Goal: Information Seeking & Learning: Check status

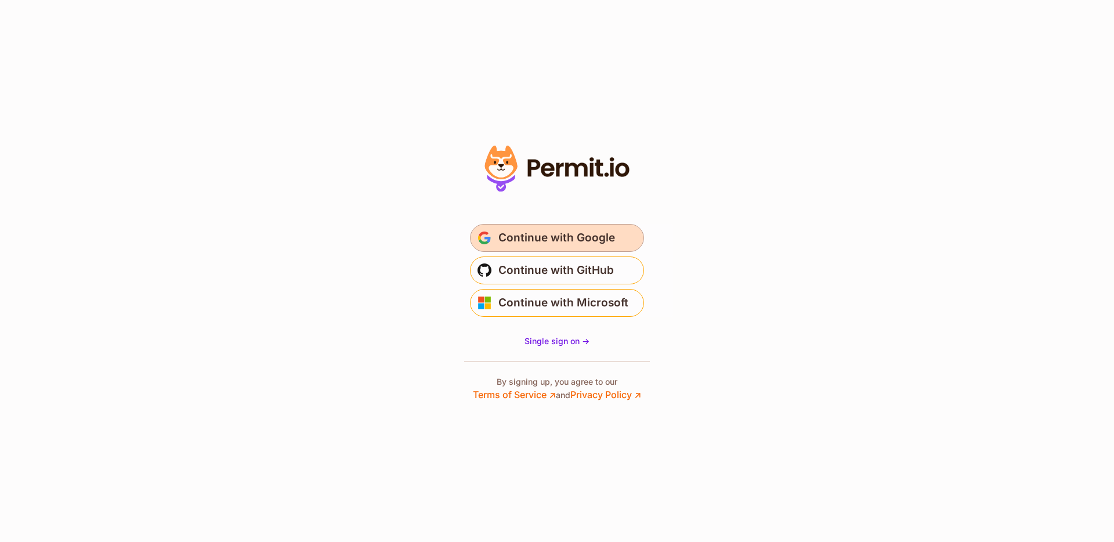
click at [521, 233] on span "Continue with Google" at bounding box center [557, 238] width 117 height 19
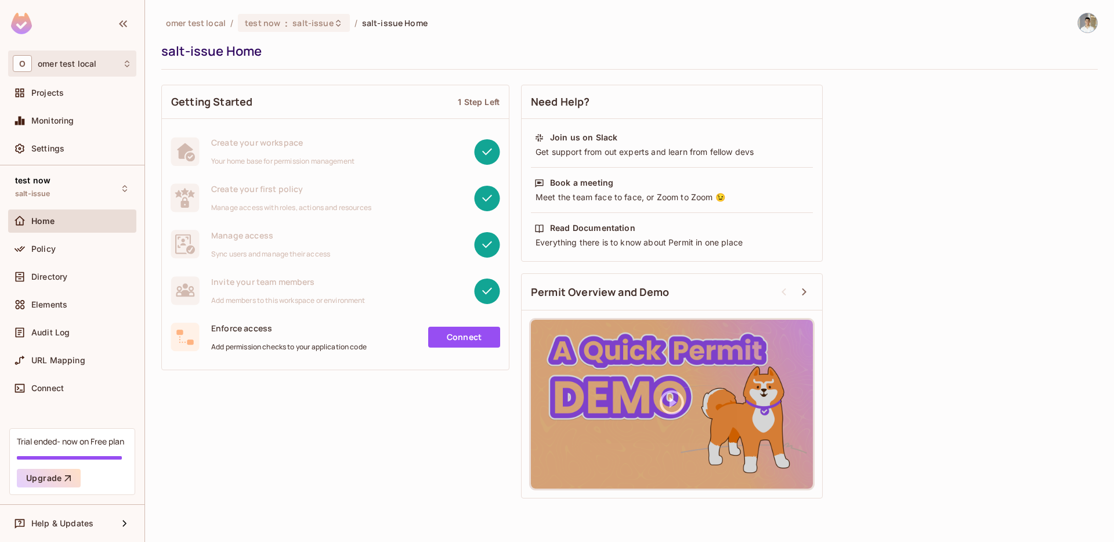
click at [67, 68] on div "O omer test local" at bounding box center [72, 63] width 119 height 17
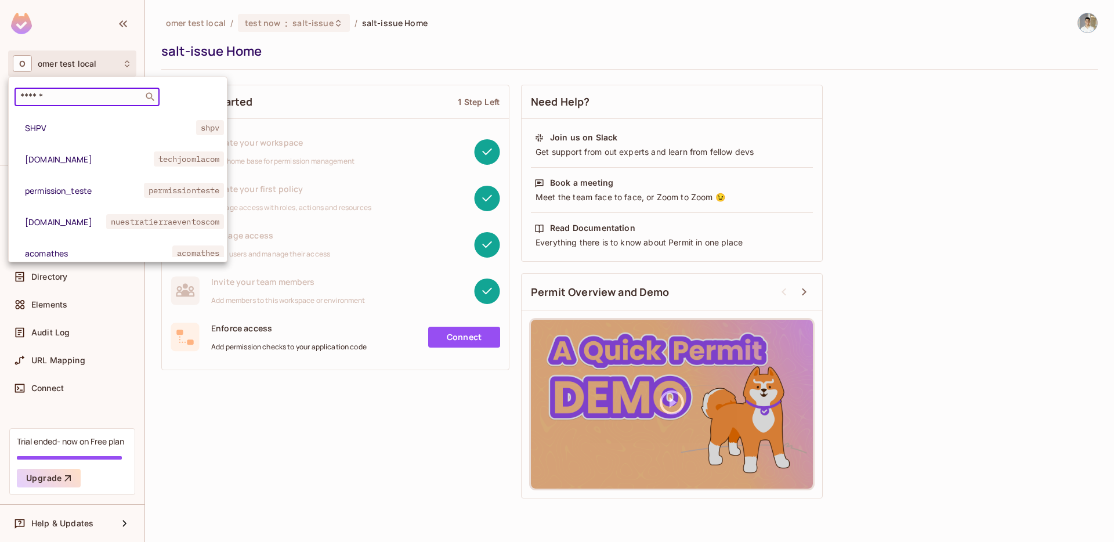
click at [107, 94] on input "text" at bounding box center [79, 97] width 122 height 12
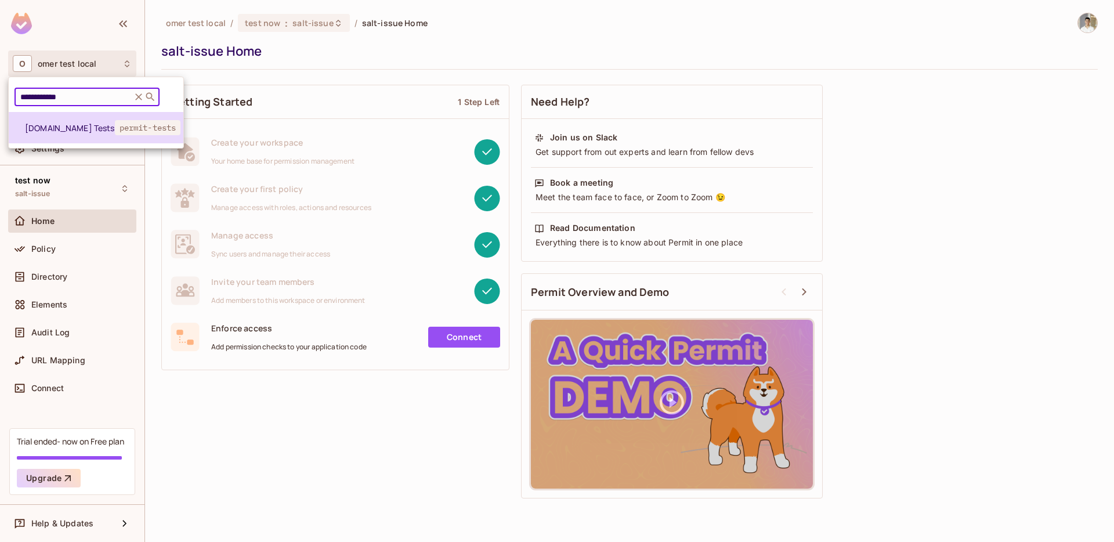
type input "**********"
click at [70, 133] on li "[DOMAIN_NAME] Tests permit-tests" at bounding box center [96, 127] width 175 height 31
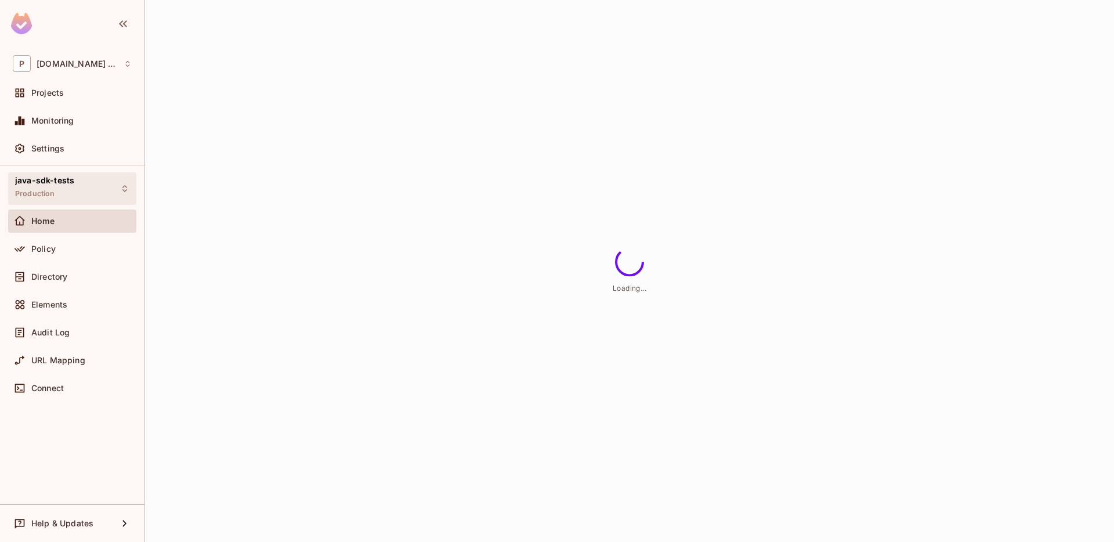
click at [60, 197] on div "java-sdk-tests Production" at bounding box center [44, 188] width 59 height 25
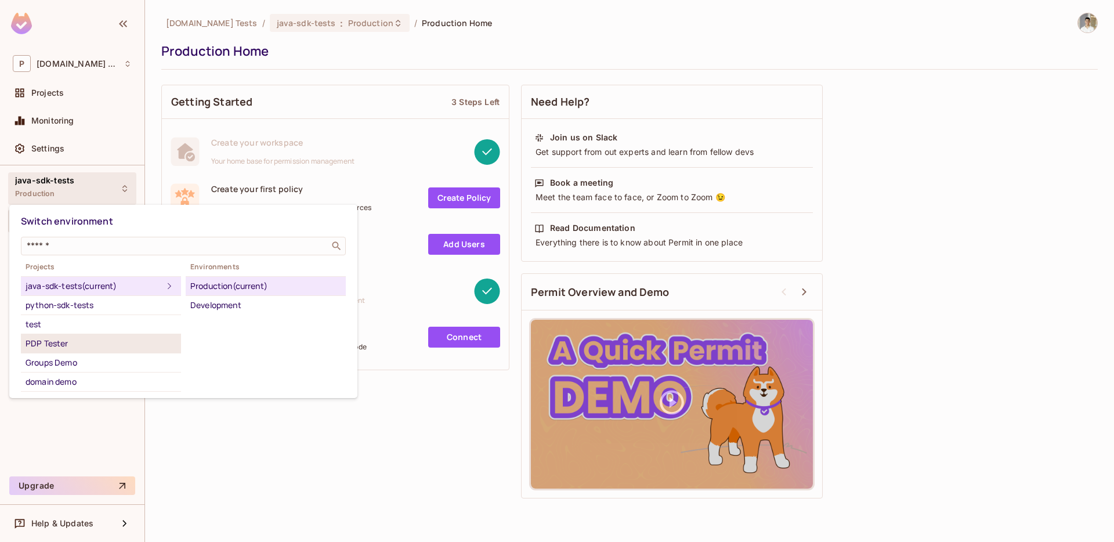
click at [77, 346] on div "PDP Tester" at bounding box center [101, 344] width 151 height 14
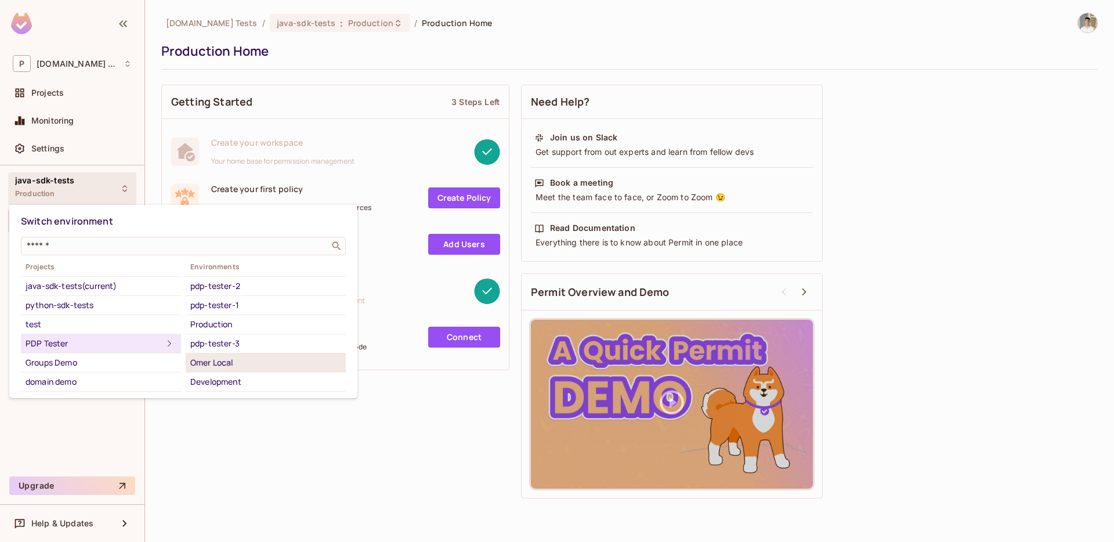
scroll to position [18, 0]
click at [229, 377] on div "pdp-tester-4" at bounding box center [265, 383] width 151 height 14
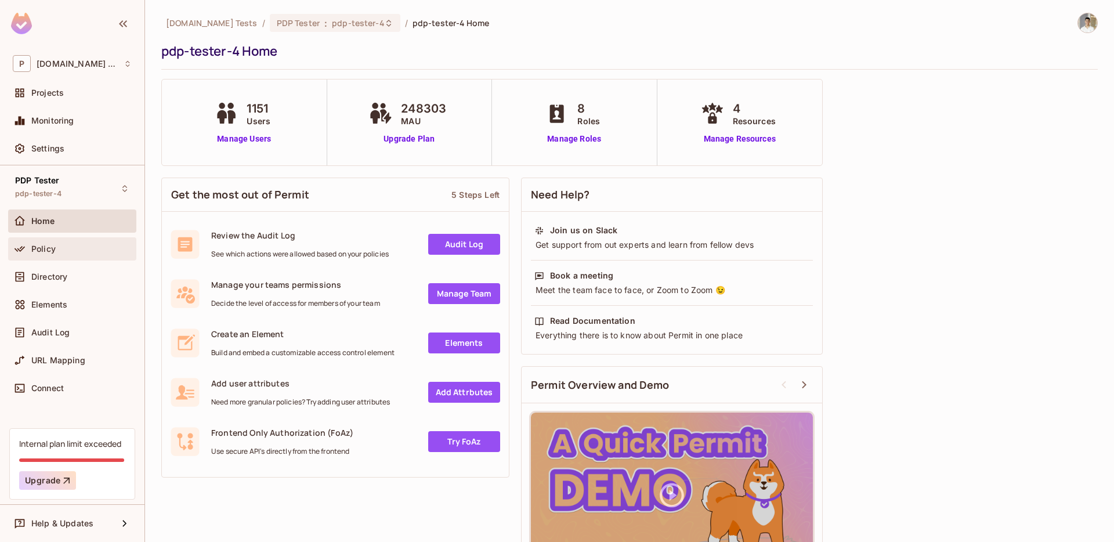
click at [62, 239] on div "Policy" at bounding box center [72, 248] width 128 height 23
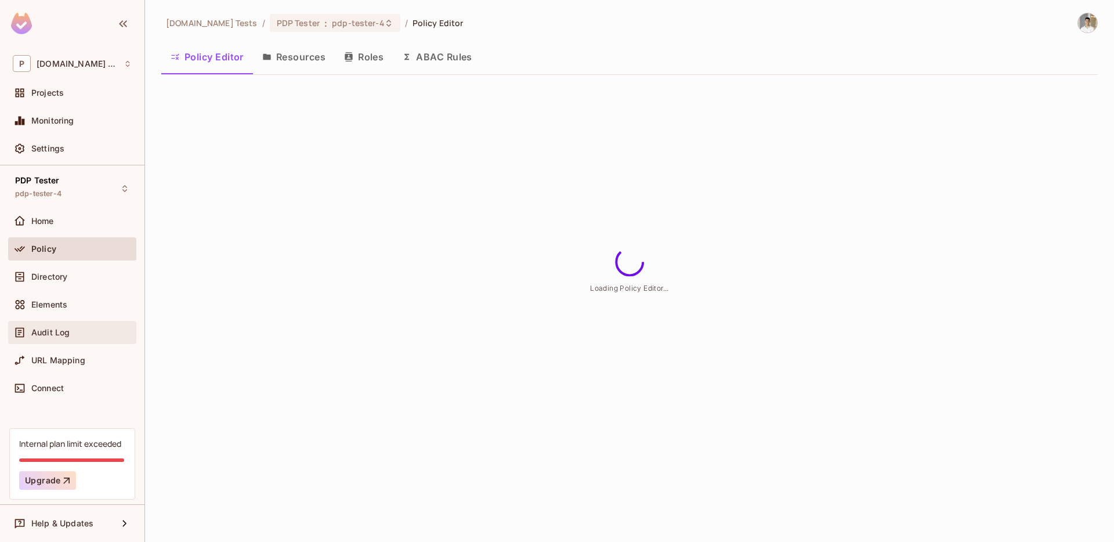
click at [57, 322] on div "Audit Log" at bounding box center [72, 332] width 128 height 23
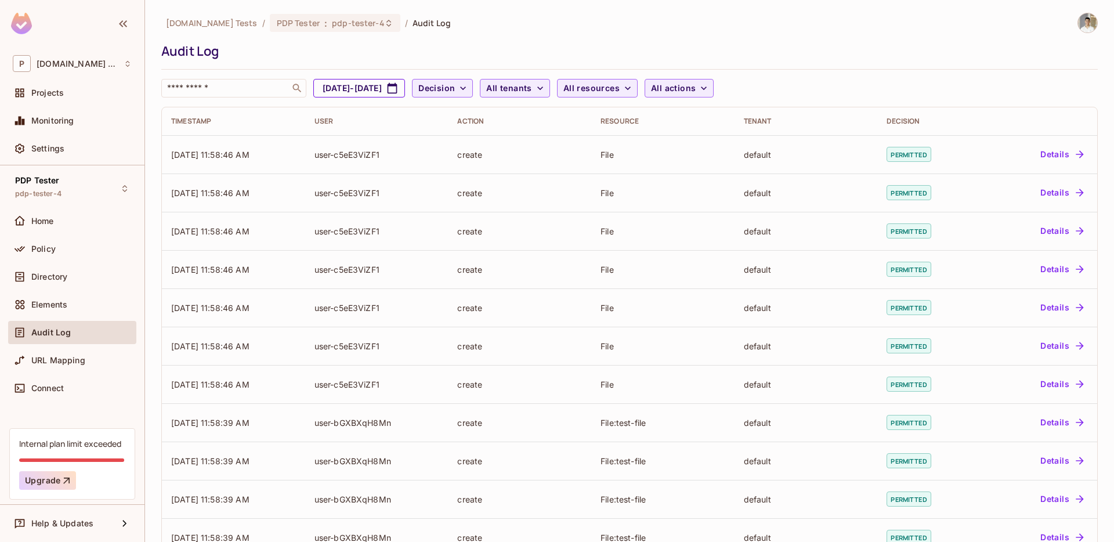
click at [405, 85] on button "Aug 30, 2025 - Sep 30, 2025" at bounding box center [359, 88] width 92 height 19
select select "*"
select select "****"
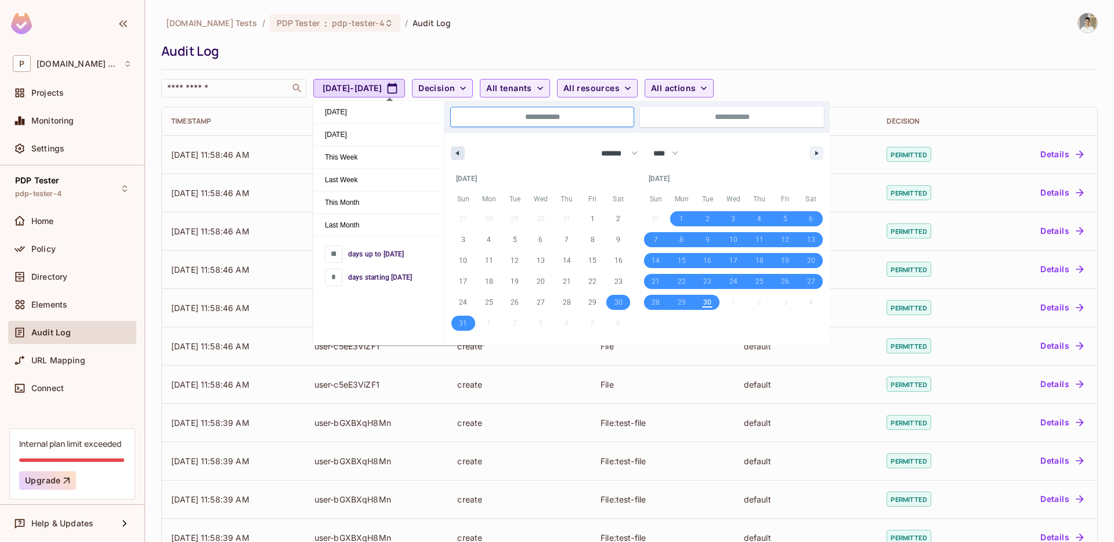
click at [453, 154] on icon "button" at bounding box center [456, 153] width 6 height 5
select select "*"
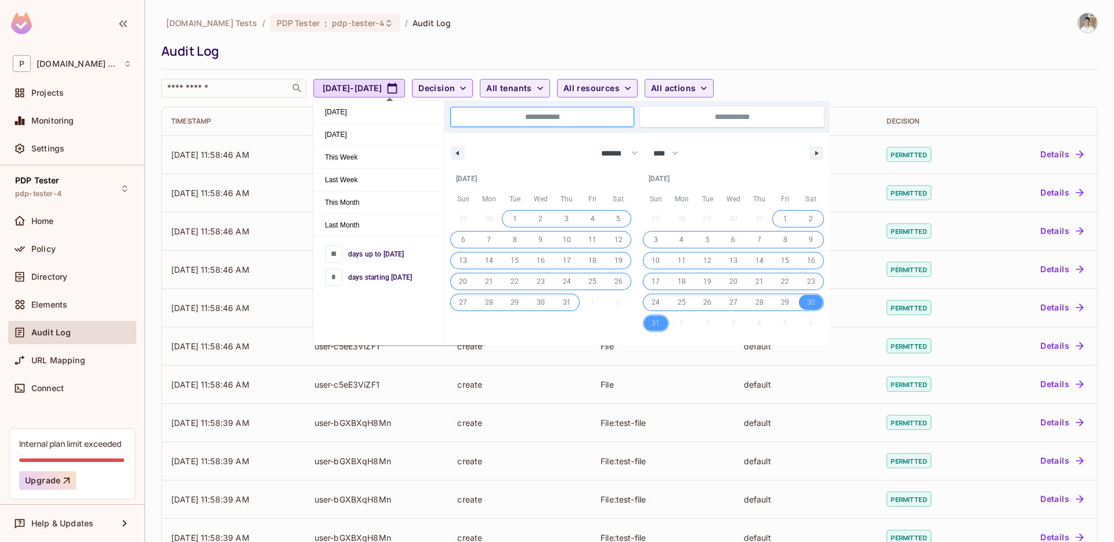
click at [516, 219] on span "1" at bounding box center [515, 218] width 4 height 21
type input "**"
type input "**********"
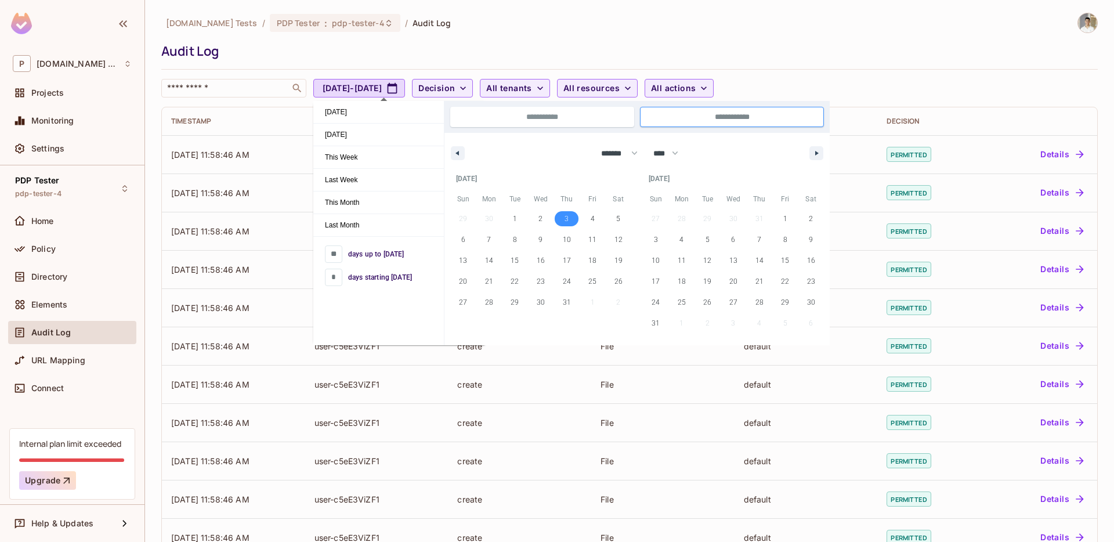
click at [565, 218] on span "3" at bounding box center [567, 218] width 4 height 21
type input "*"
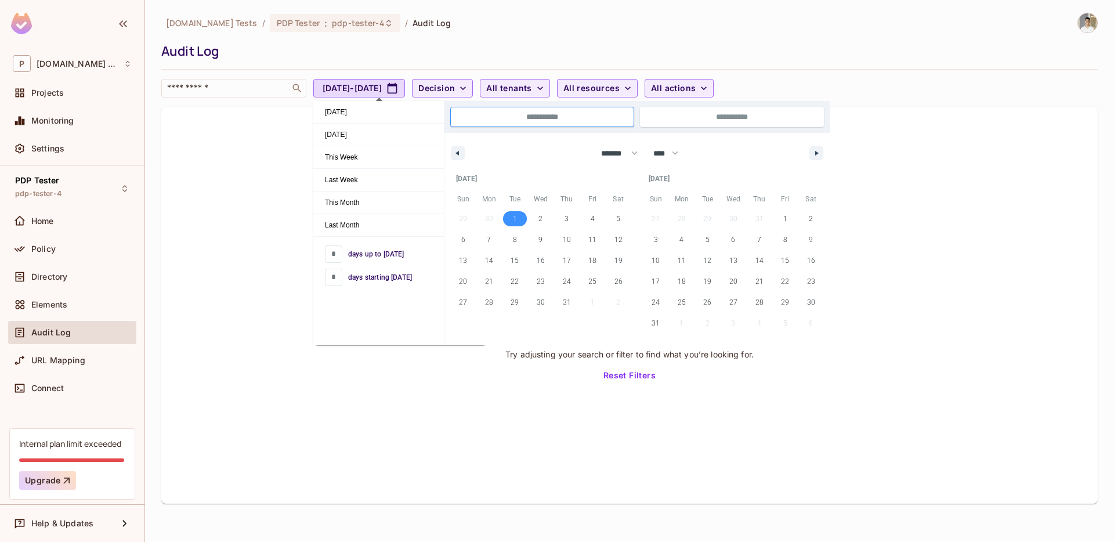
click at [512, 214] on span "1" at bounding box center [515, 218] width 26 height 15
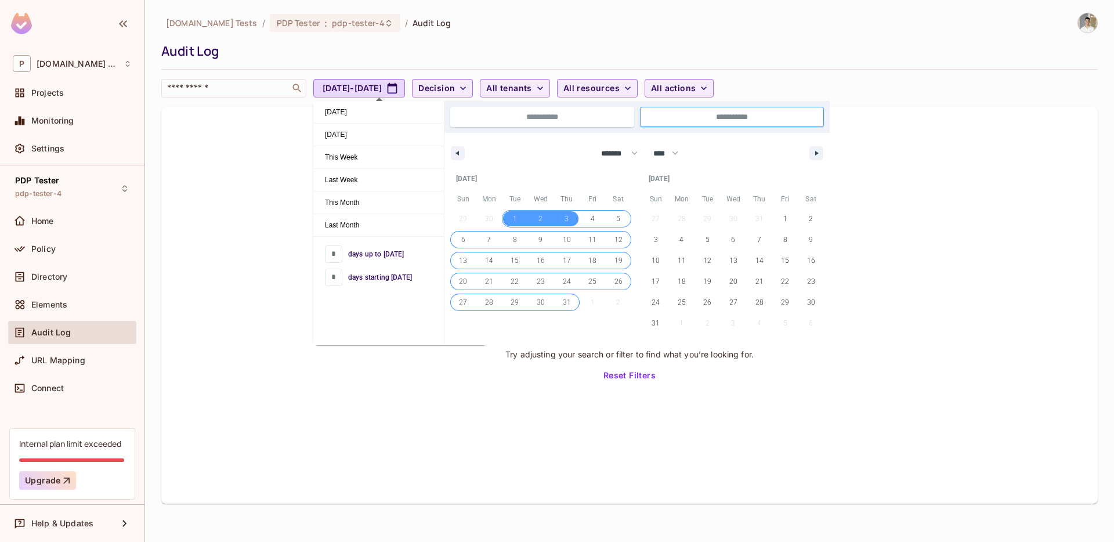
click at [558, 297] on span "31" at bounding box center [567, 302] width 26 height 15
type input "**********"
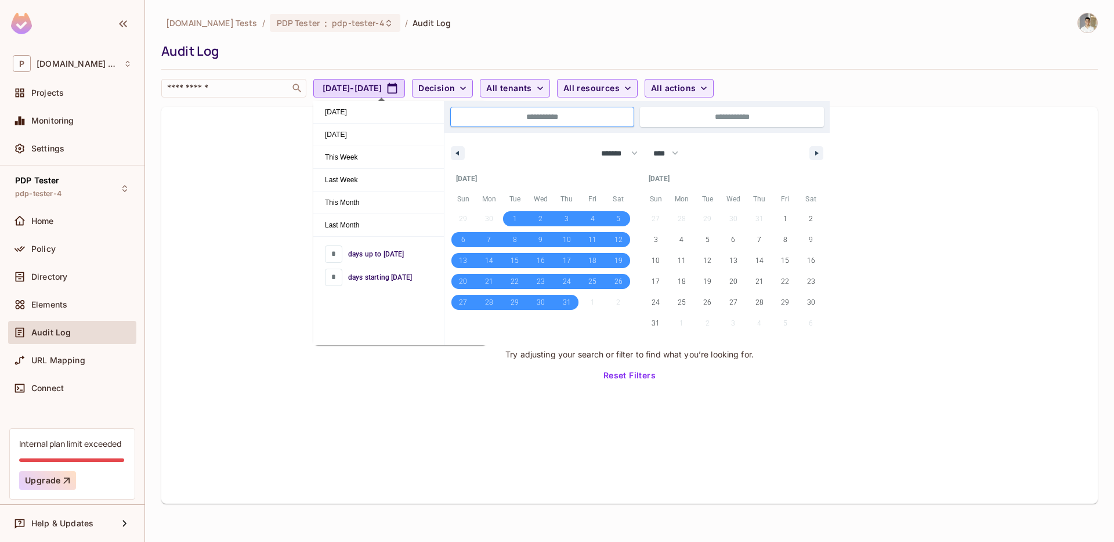
click at [677, 35] on div "Permit.io Tests / PDP Tester : pdp-tester-4 / Audit Log Audit Log ​ Jul 1, 2025…" at bounding box center [629, 55] width 937 height 85
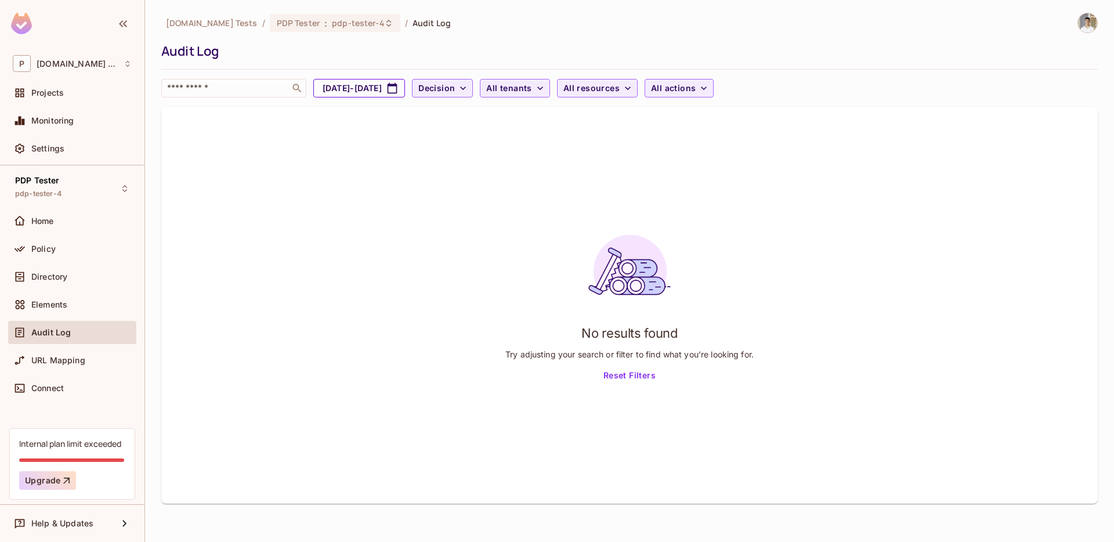
click at [405, 93] on button "Jul 1, 2025 - Jul 31, 2025" at bounding box center [359, 88] width 92 height 19
select select "*"
select select "****"
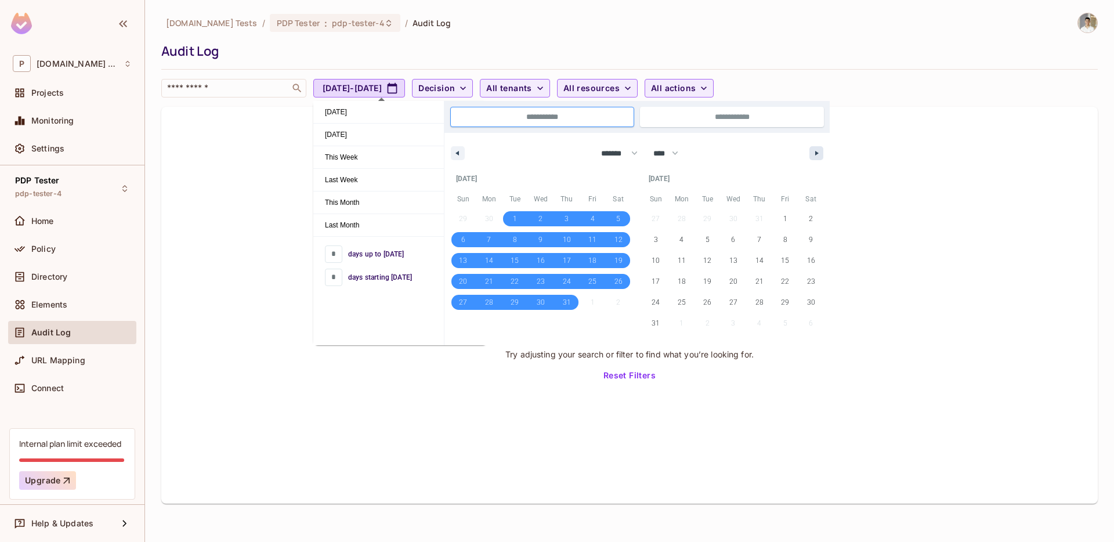
click at [816, 154] on icon "button" at bounding box center [818, 153] width 6 height 5
select select "*"
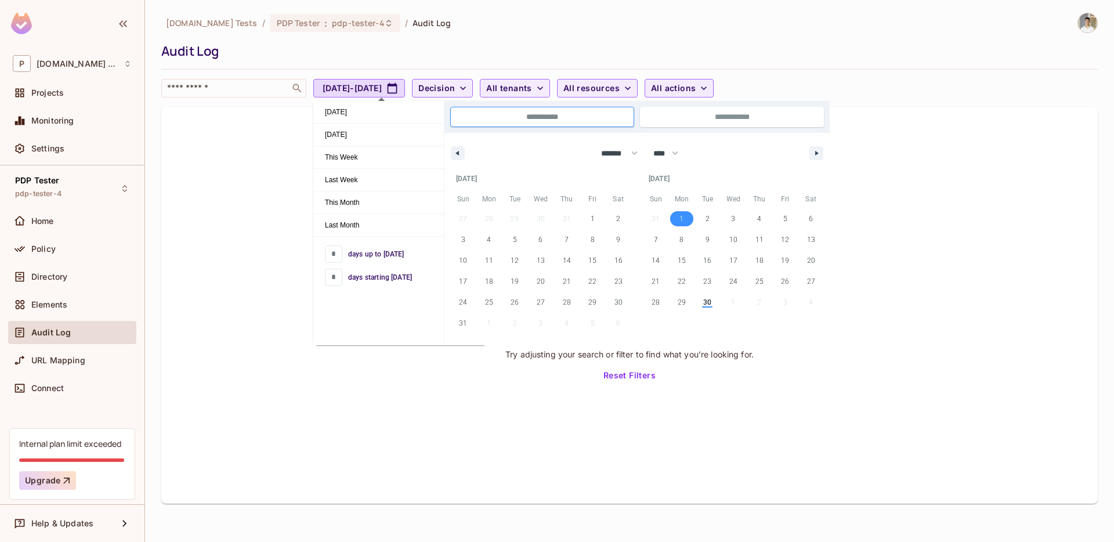
click at [682, 216] on span "1" at bounding box center [682, 218] width 4 height 21
type input "**********"
select select "*"
click at [521, 221] on span "2" at bounding box center [515, 218] width 26 height 15
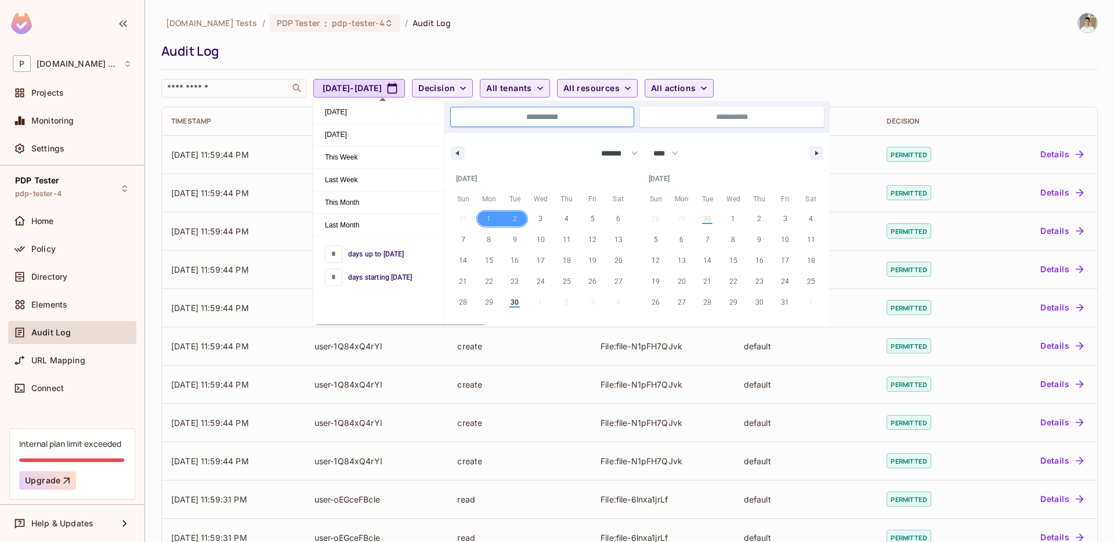
click at [491, 216] on span "1" at bounding box center [489, 218] width 26 height 15
click at [491, 215] on span "1" at bounding box center [489, 218] width 26 height 15
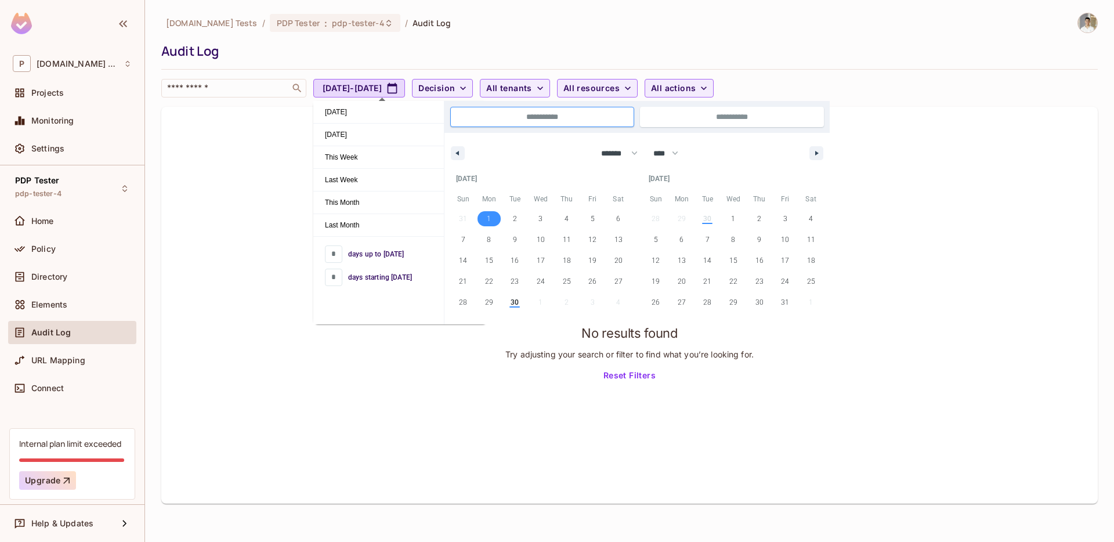
click at [494, 215] on span "1" at bounding box center [489, 218] width 26 height 15
click at [520, 215] on span "2" at bounding box center [515, 218] width 26 height 15
type input "**********"
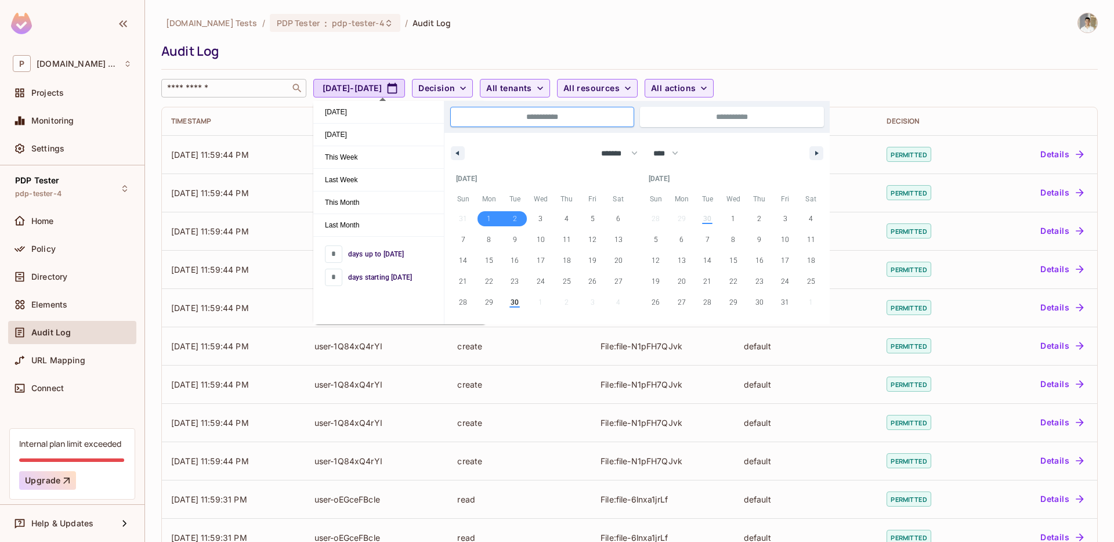
click at [289, 82] on div "​" at bounding box center [233, 88] width 145 height 19
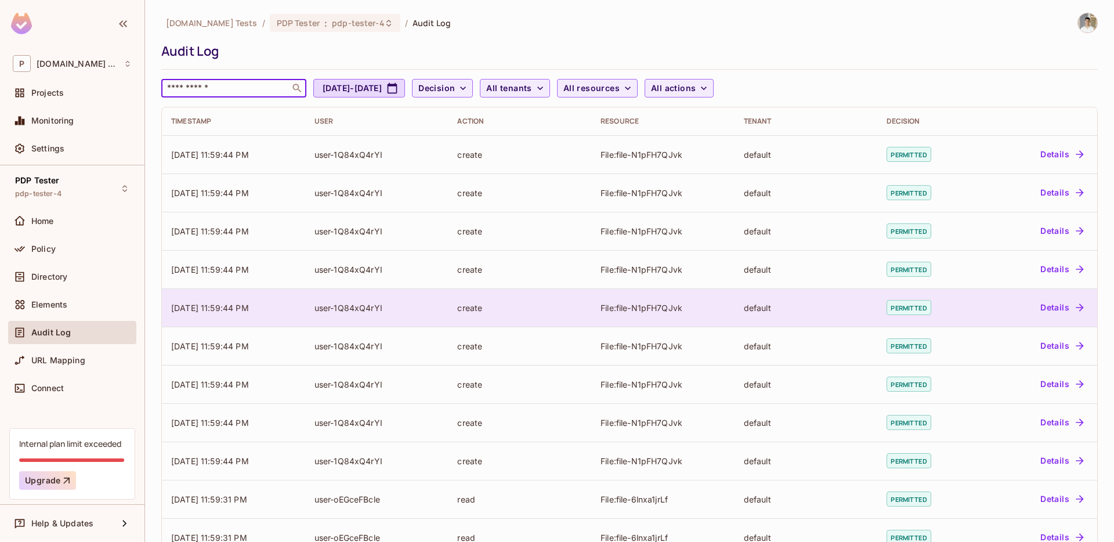
scroll to position [223, 0]
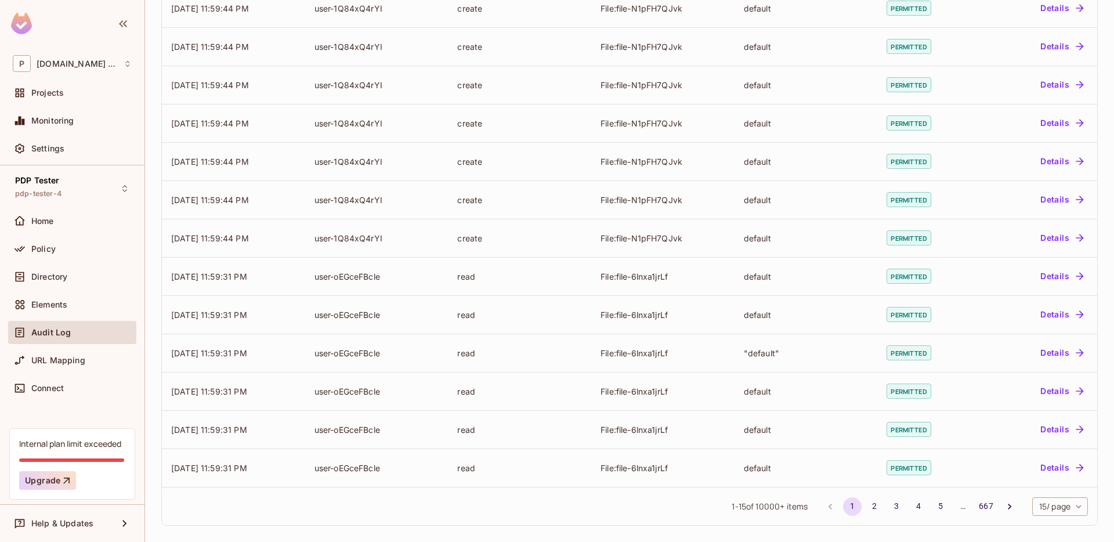
click at [1052, 500] on body "P Permit.io Tests Projects Monitoring Settings PDP Tester pdp-tester-4 Home Pol…" at bounding box center [557, 271] width 1114 height 542
click at [1050, 513] on li "100 / page" at bounding box center [1059, 516] width 58 height 24
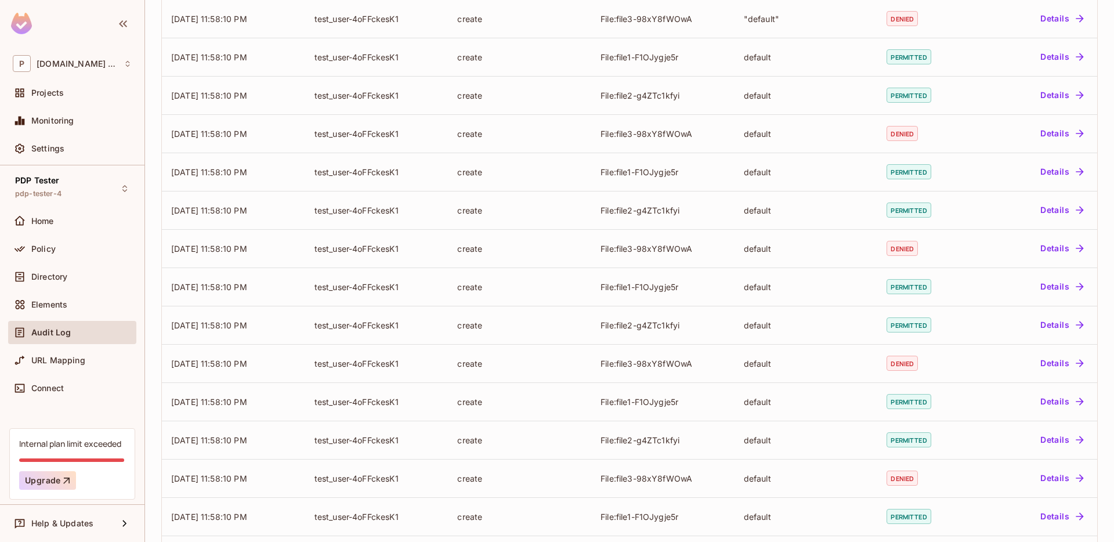
scroll to position [3479, 0]
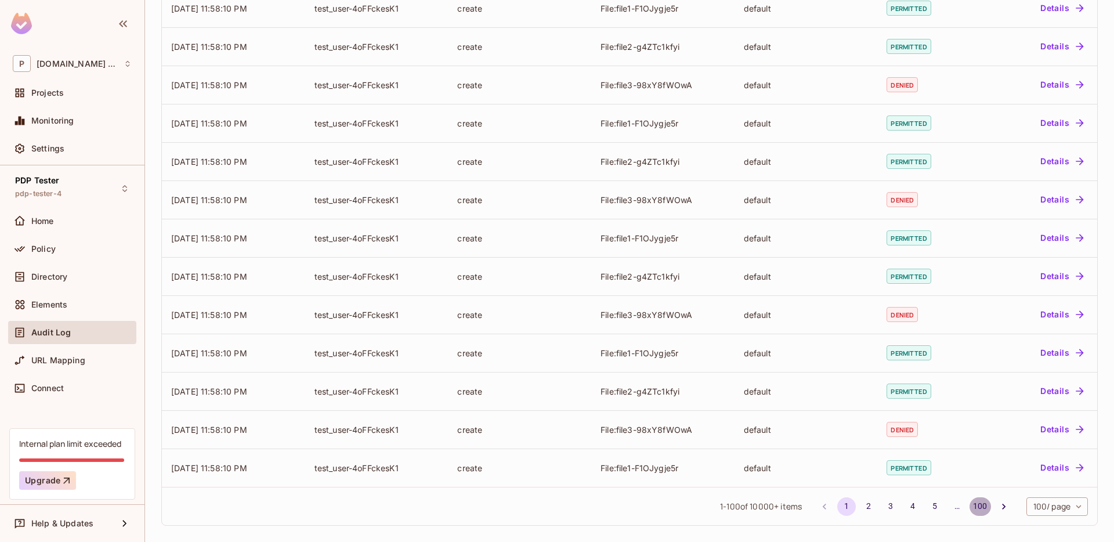
click at [979, 508] on button "100" at bounding box center [980, 506] width 21 height 19
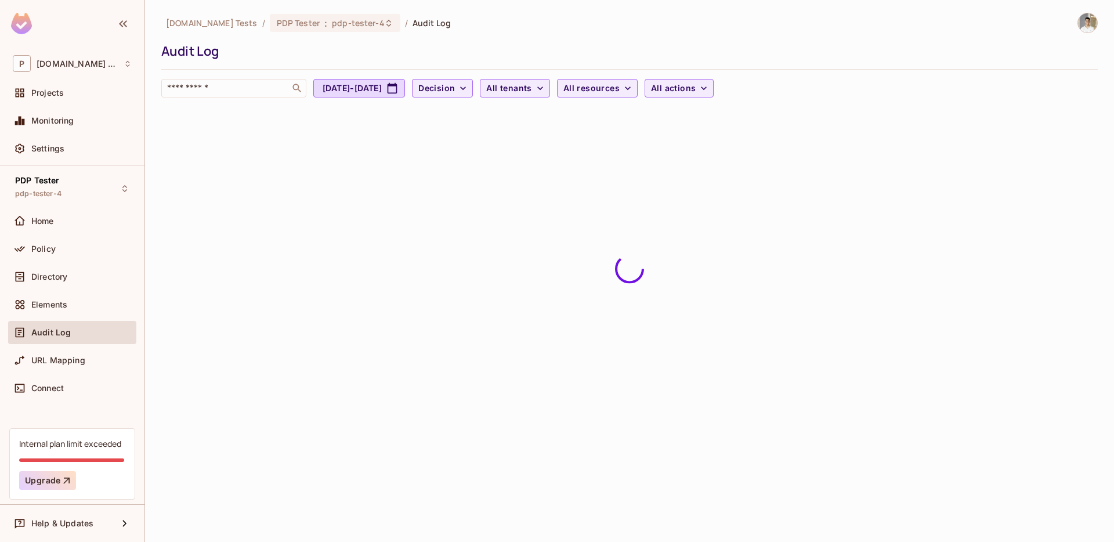
scroll to position [0, 0]
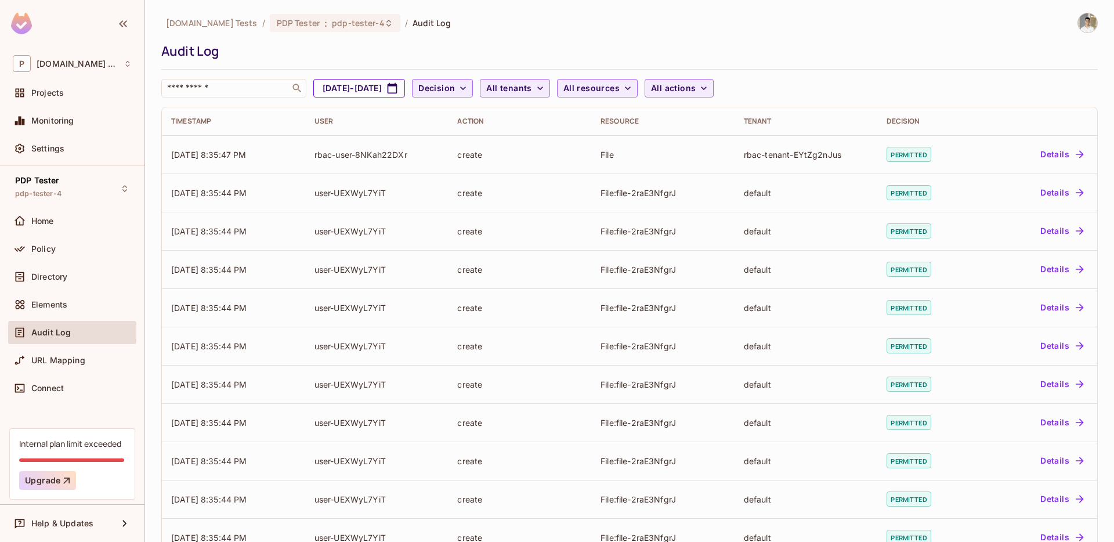
click at [369, 89] on button "Sep 1, 2025 - Sep 2, 2025" at bounding box center [359, 88] width 92 height 19
select select "*"
select select "****"
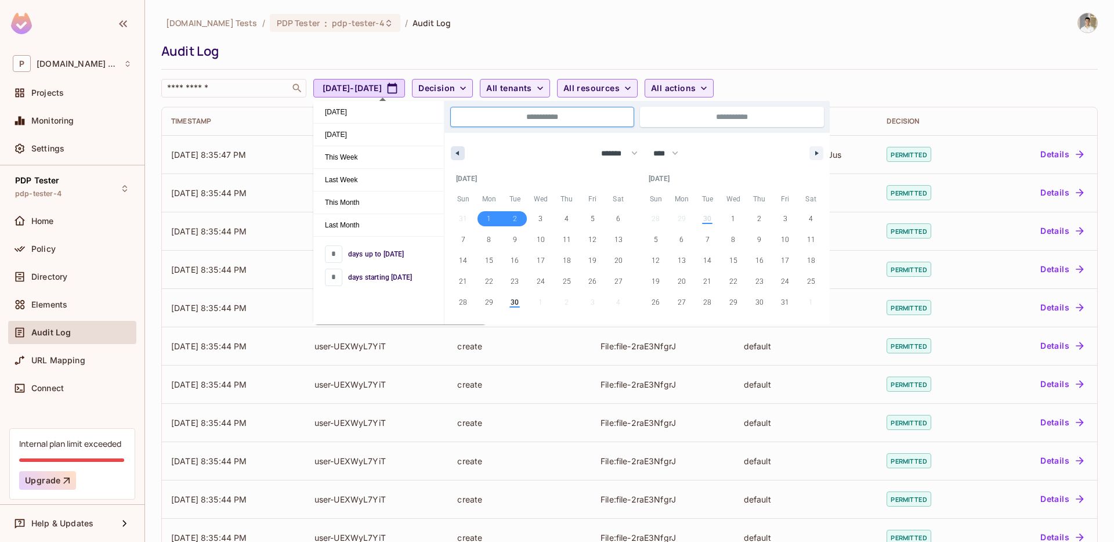
click at [461, 151] on button "button" at bounding box center [458, 153] width 14 height 14
select select "*"
click at [466, 326] on span "31" at bounding box center [463, 323] width 8 height 21
type input "**********"
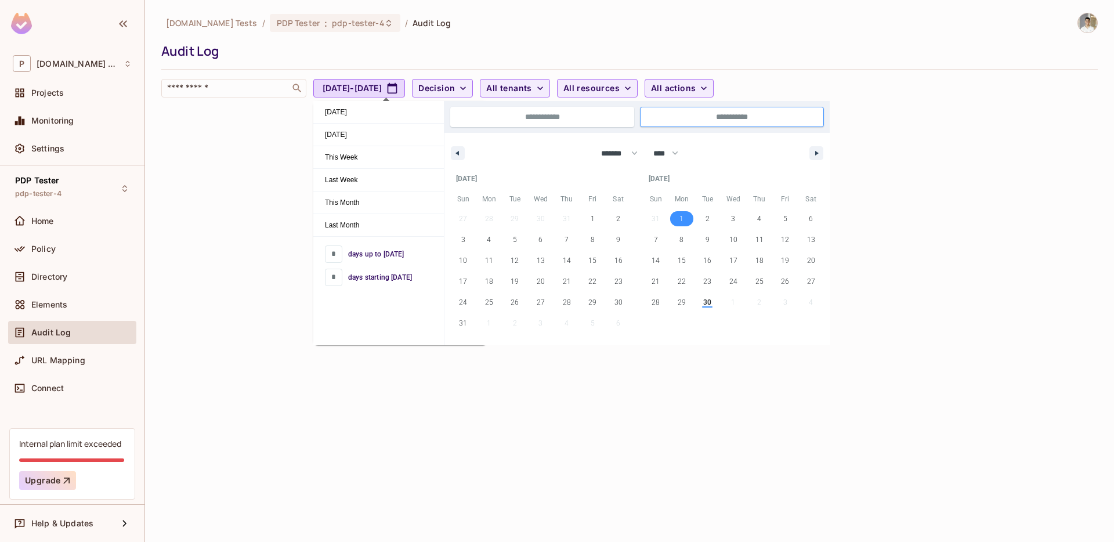
click at [685, 218] on span "1" at bounding box center [682, 218] width 26 height 15
type input "**********"
click at [652, 28] on div "Permit.io Tests / PDP Tester : pdp-tester-4 / Audit Log" at bounding box center [629, 23] width 937 height 20
